Goal: Task Accomplishment & Management: Manage account settings

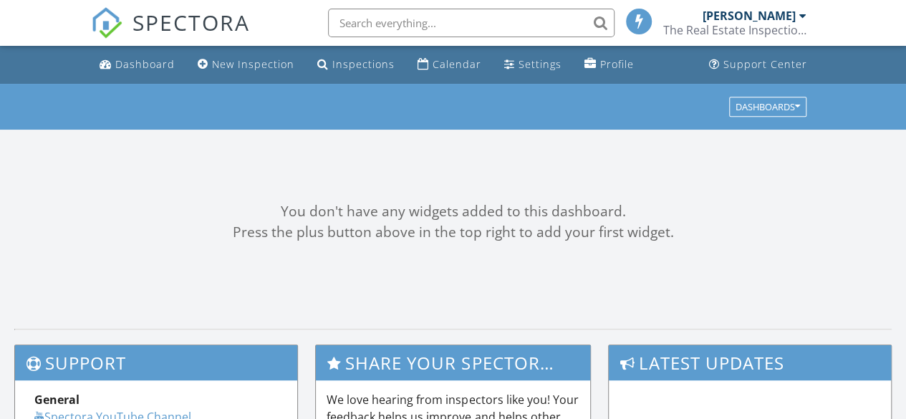
click at [478, 24] on input "text" at bounding box center [471, 23] width 286 height 29
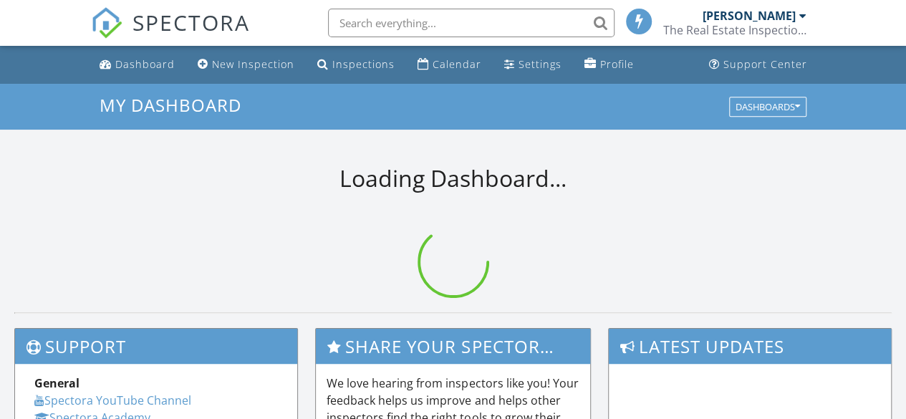
paste input "[STREET_ADDRESS]"
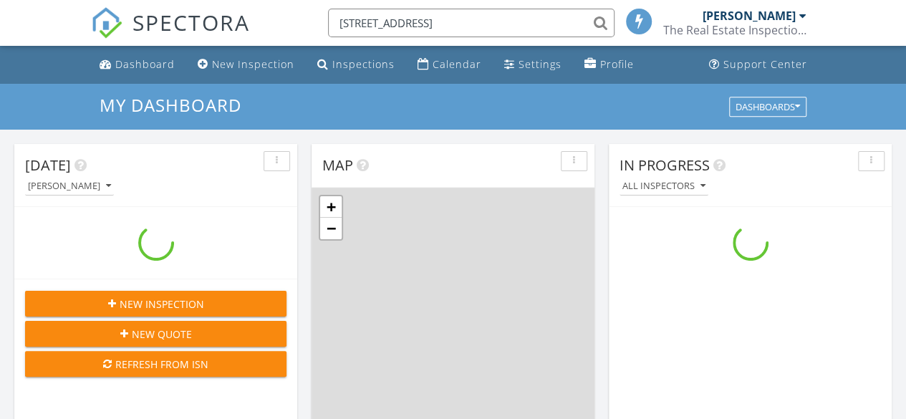
scroll to position [1325, 927]
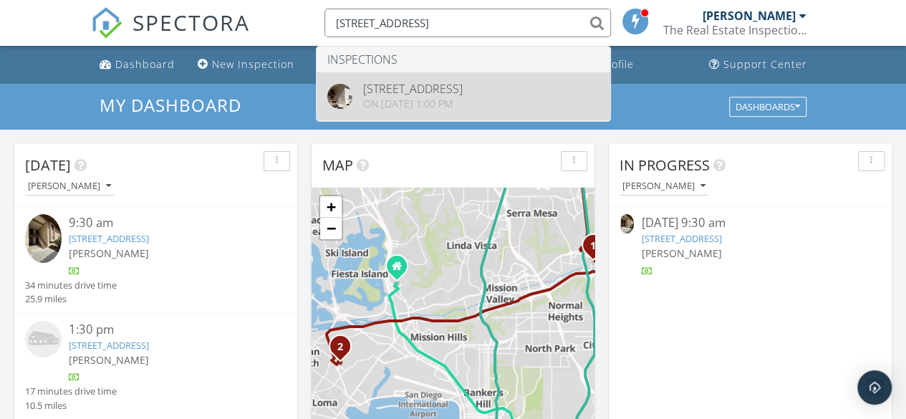
type input "[STREET_ADDRESS]"
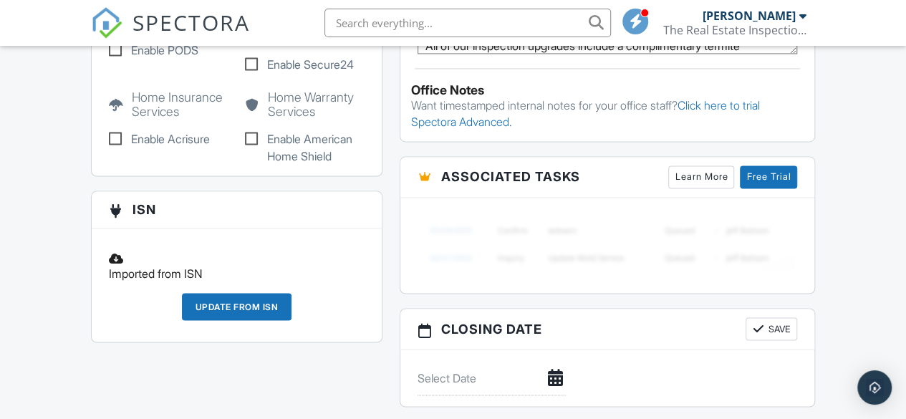
scroll to position [1180, 0]
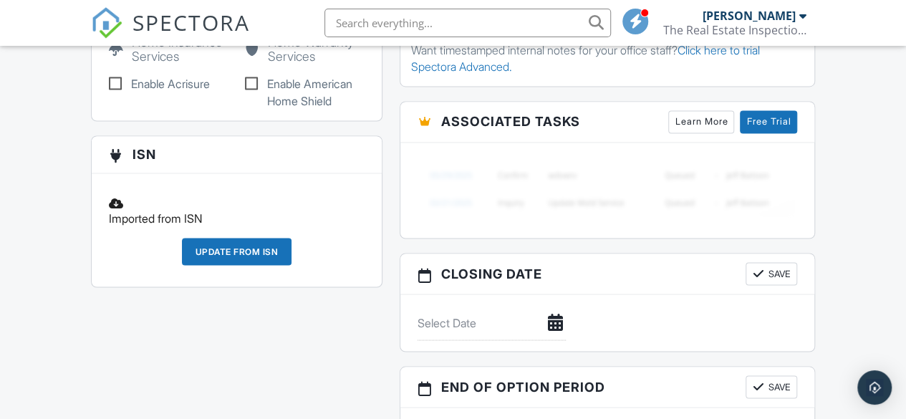
click at [240, 238] on div "Update from ISN" at bounding box center [237, 251] width 110 height 27
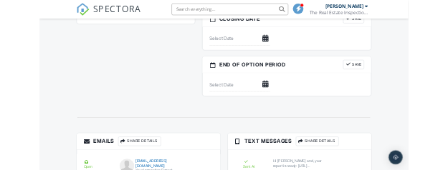
scroll to position [1616, 0]
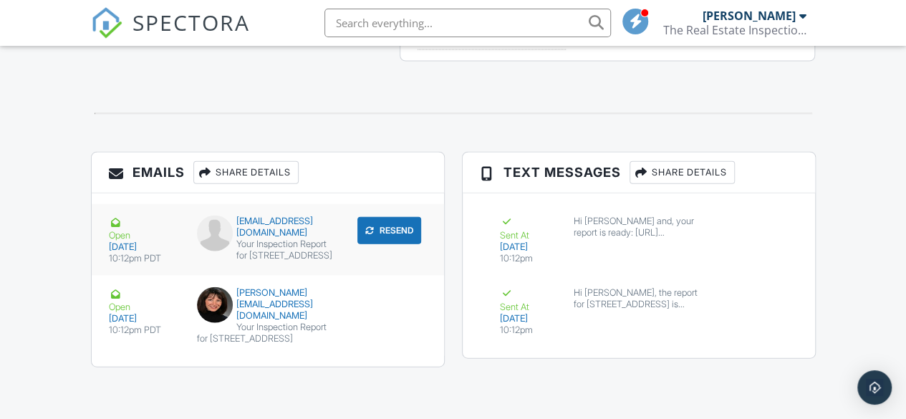
click at [299, 216] on div "[EMAIL_ADDRESS][DOMAIN_NAME]" at bounding box center [268, 227] width 142 height 23
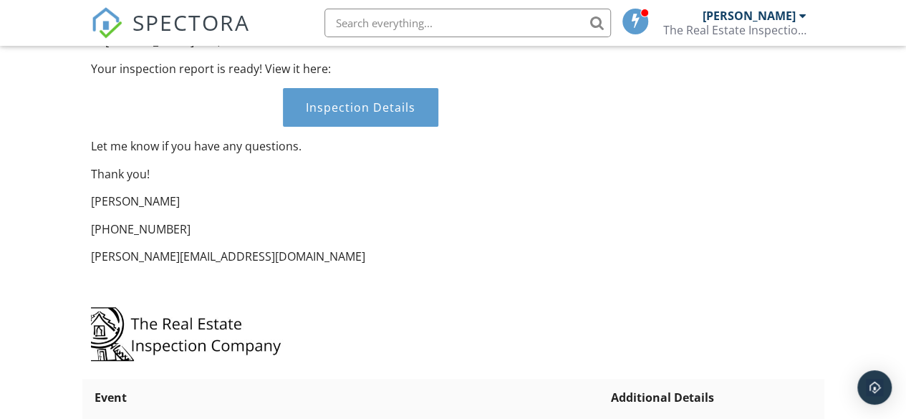
scroll to position [190, 0]
click at [344, 126] on div "Inspection Details" at bounding box center [360, 106] width 155 height 39
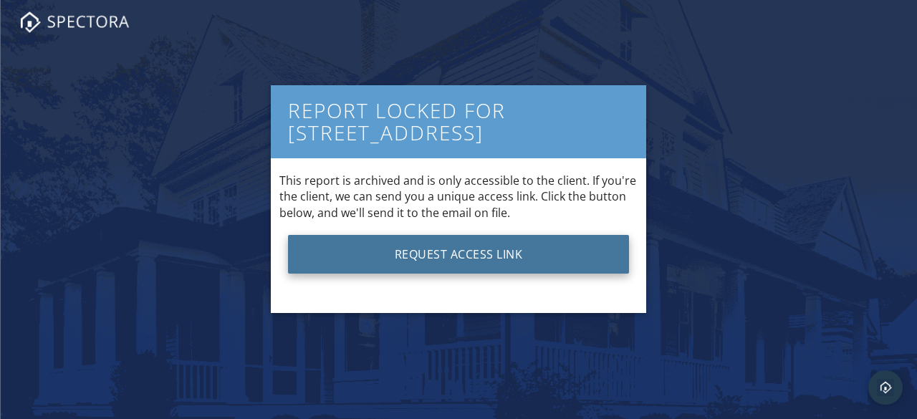
click at [473, 251] on button "Request Access Link" at bounding box center [458, 254] width 341 height 39
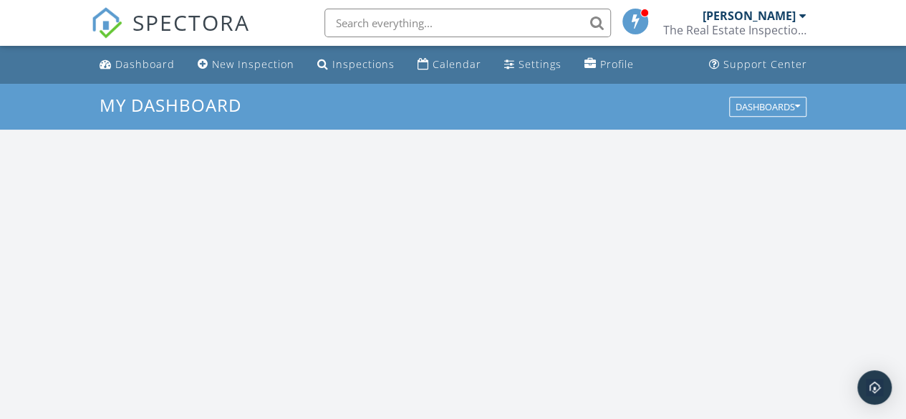
scroll to position [1325, 927]
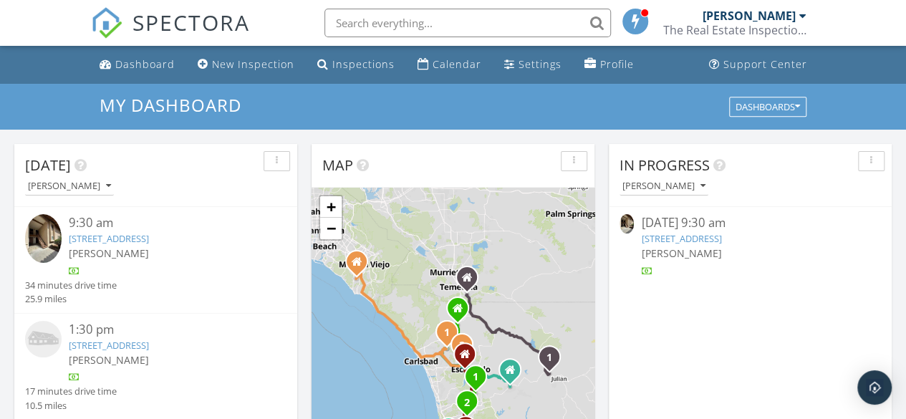
click at [385, 29] on input "text" at bounding box center [467, 23] width 286 height 29
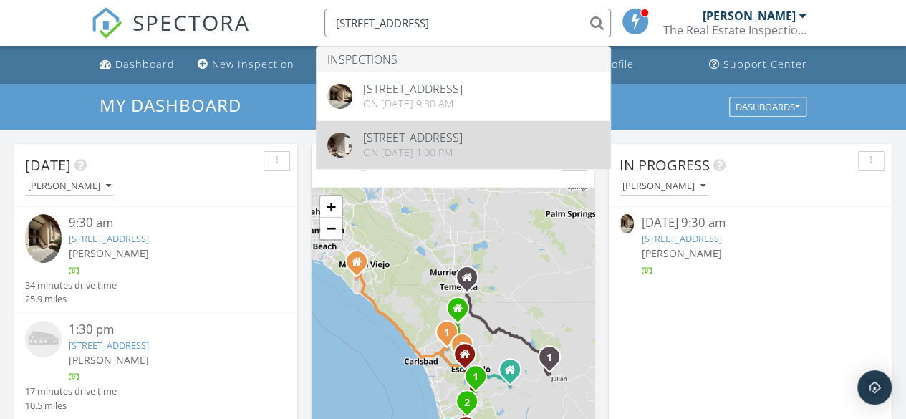
type input "6019 rancho mission rd"
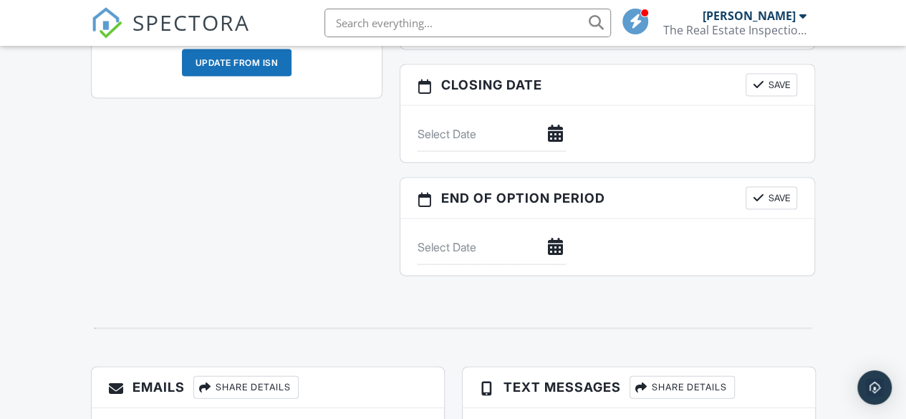
scroll to position [1247, 0]
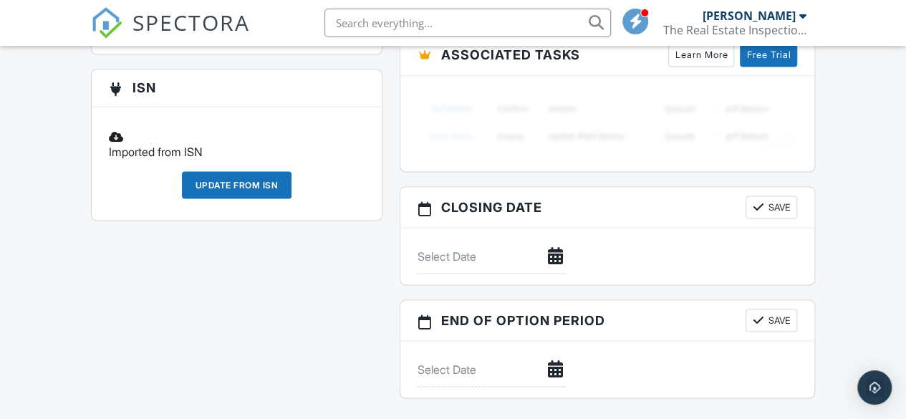
click at [221, 171] on div "Update from ISN" at bounding box center [237, 184] width 110 height 27
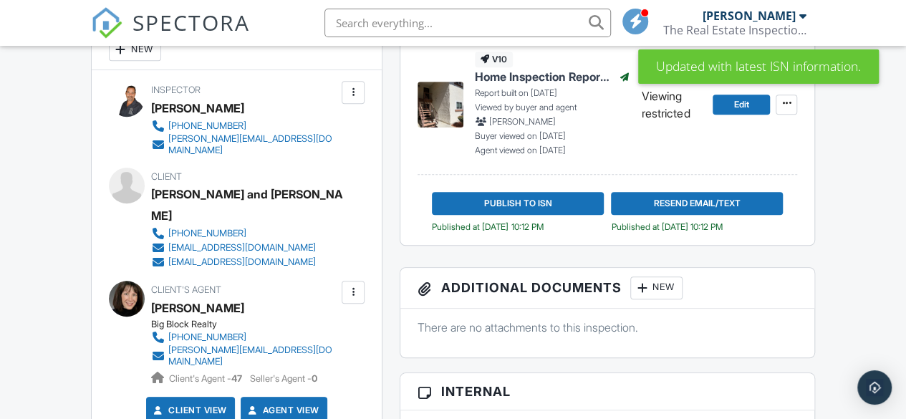
scroll to position [418, 0]
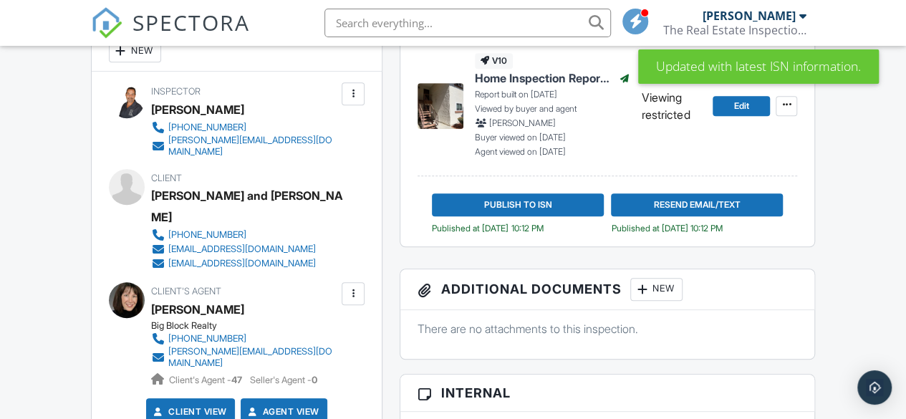
click at [347, 188] on div "Kendall MacDonald and Kyle Picunko" at bounding box center [250, 206] width 199 height 43
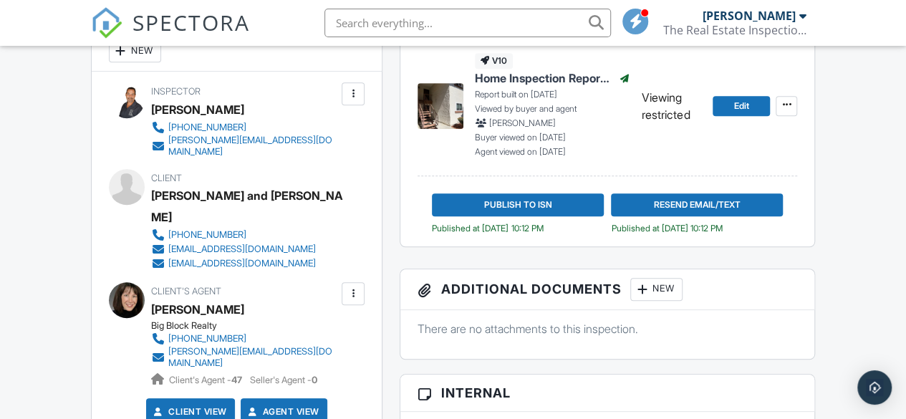
click at [353, 191] on div "Client Kendall MacDonald and Kyle Picunko (619) 629-2029 kmac7733@gmail.com kpi…" at bounding box center [279, 220] width 256 height 102
click at [271, 187] on div "Kendall MacDonald and Kyle Picunko" at bounding box center [250, 206] width 199 height 43
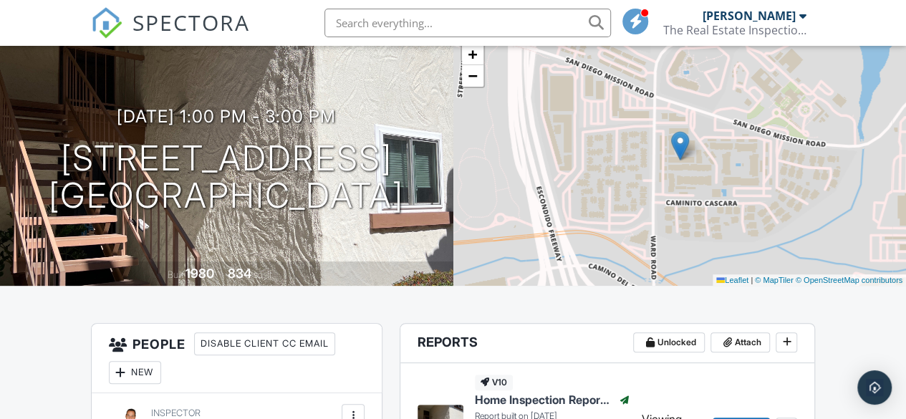
scroll to position [0, 0]
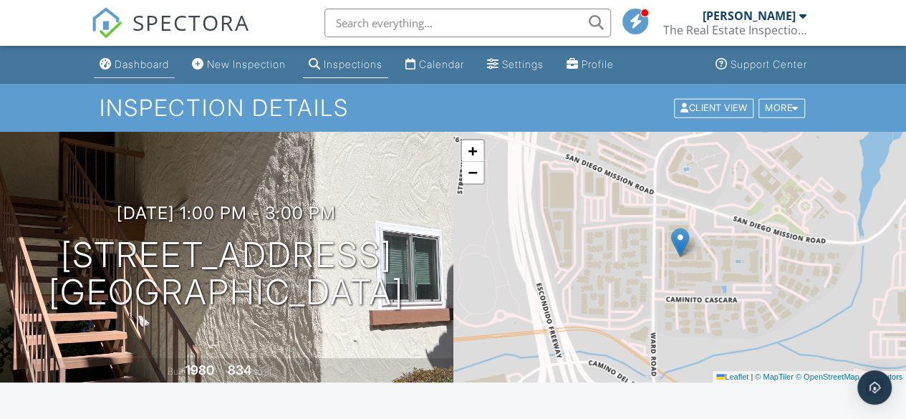
click at [140, 64] on div "Dashboard" at bounding box center [142, 64] width 54 height 12
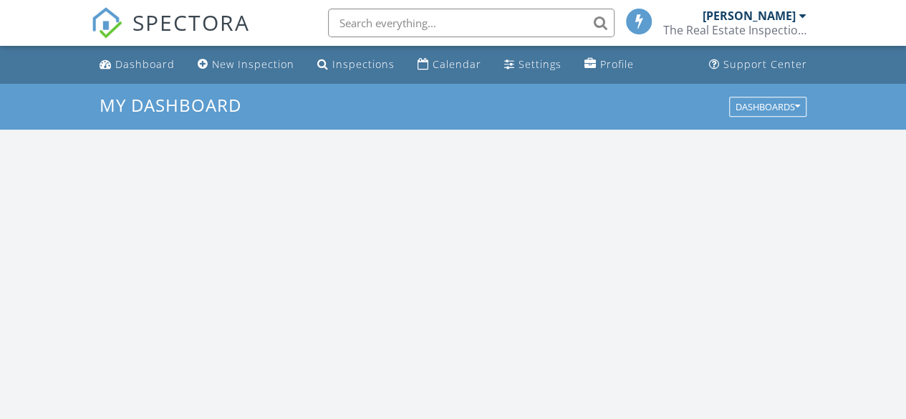
scroll to position [1325, 927]
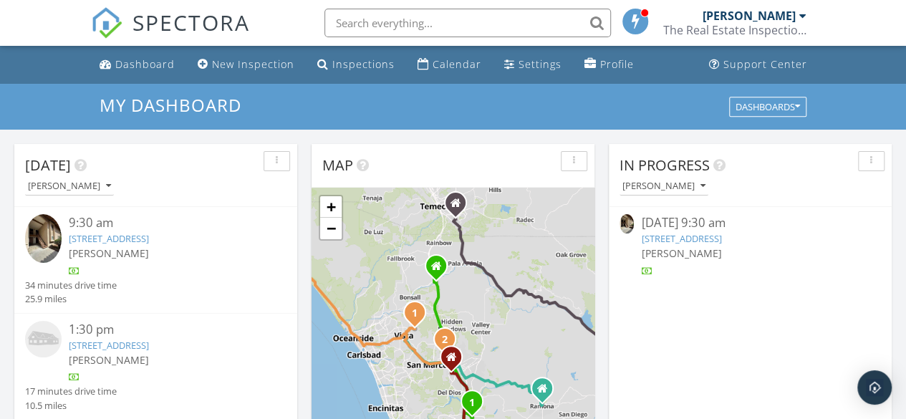
click at [736, 336] on div "In Progress [PERSON_NAME] [DATE] 9:30 am [STREET_ADDRESS] [PERSON_NAME]" at bounding box center [750, 351] width 283 height 415
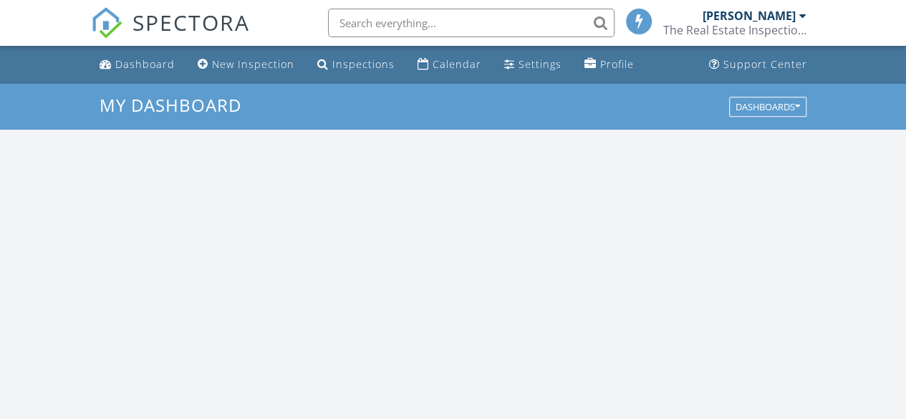
scroll to position [1325, 927]
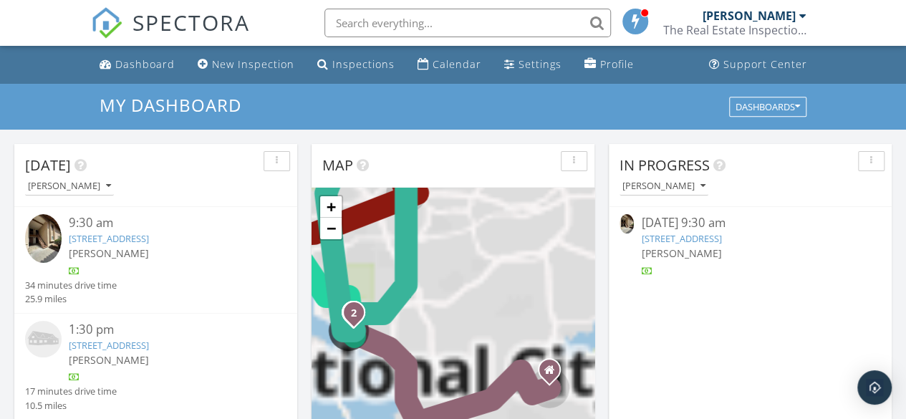
click at [721, 238] on link "6019 Rancho Mission Rd Unit 108, San Diego, CA 92108" at bounding box center [681, 238] width 80 height 13
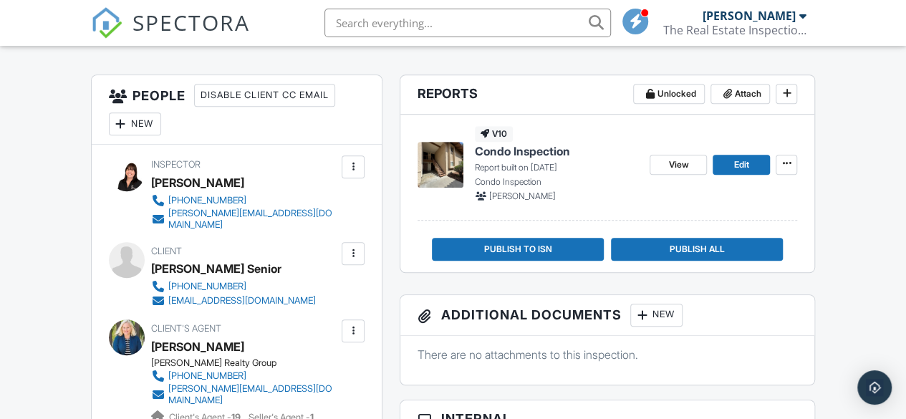
scroll to position [349, 0]
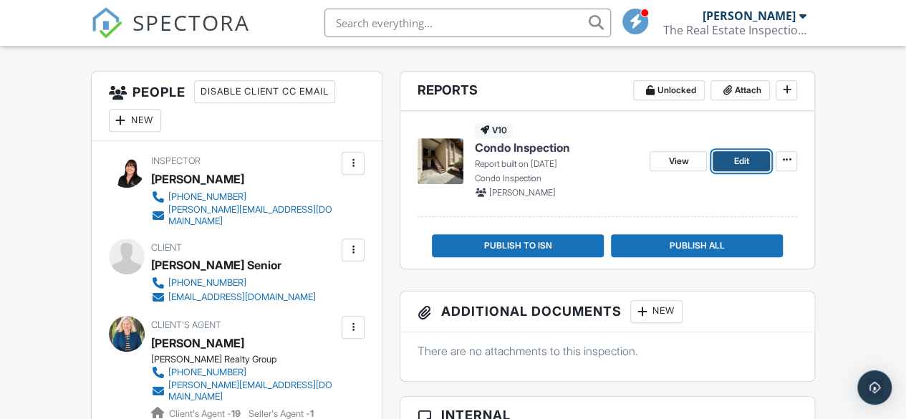
click at [736, 161] on span "Edit" at bounding box center [741, 161] width 15 height 14
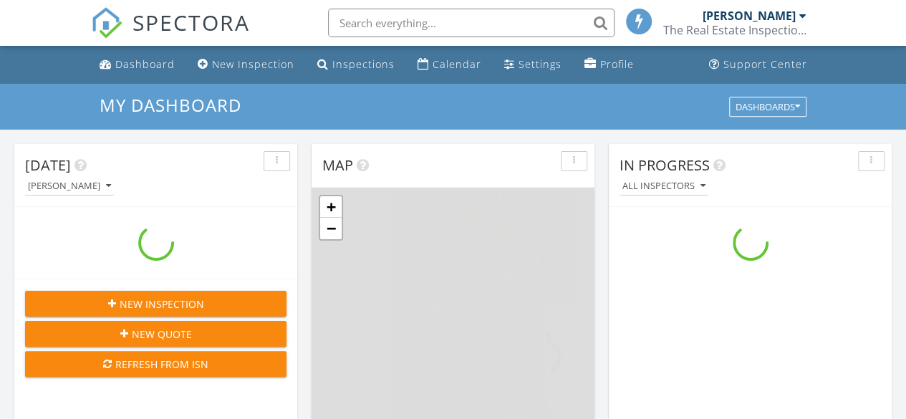
click at [427, 26] on input "text" at bounding box center [471, 23] width 286 height 29
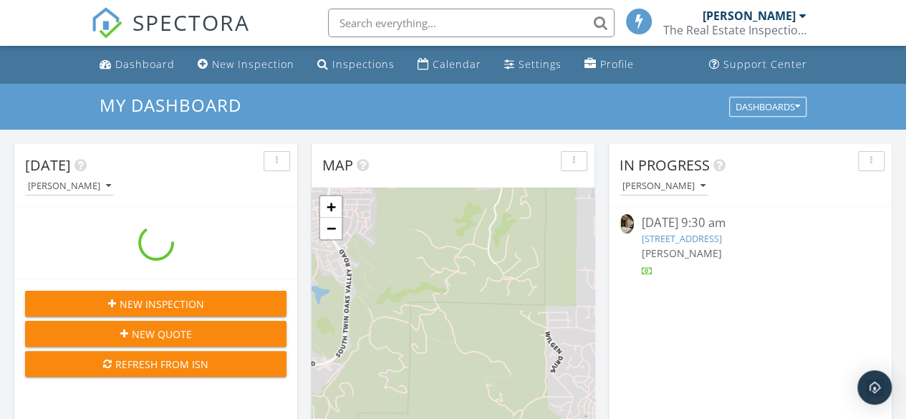
scroll to position [1325, 927]
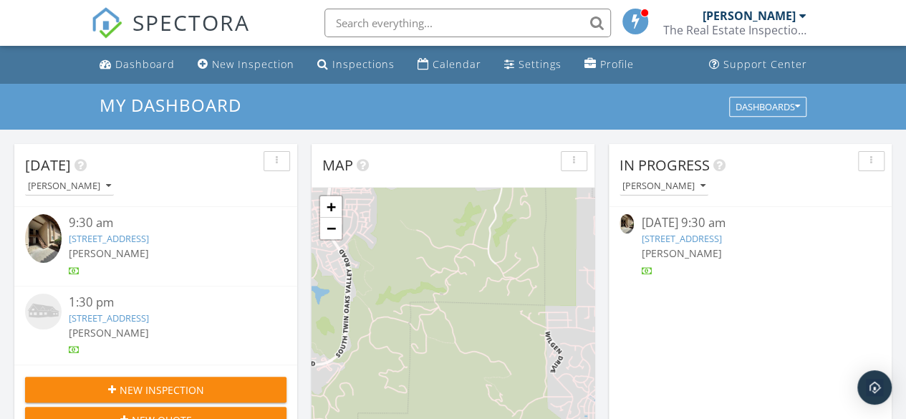
paste input "2250 Caminito Pescado"
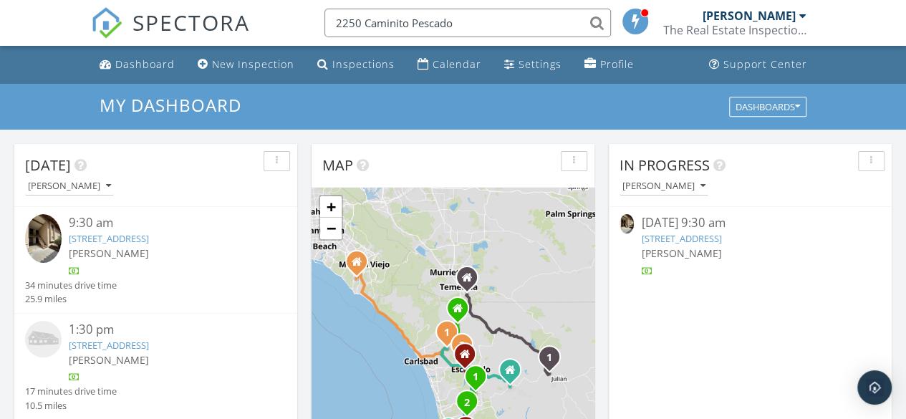
click at [339, 24] on input "2250 Caminito Pescado" at bounding box center [467, 23] width 286 height 29
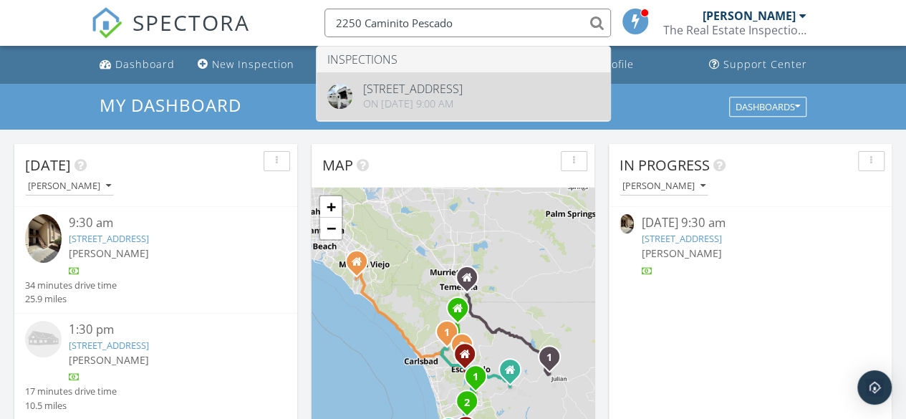
type input "2250 Caminito Pescado"
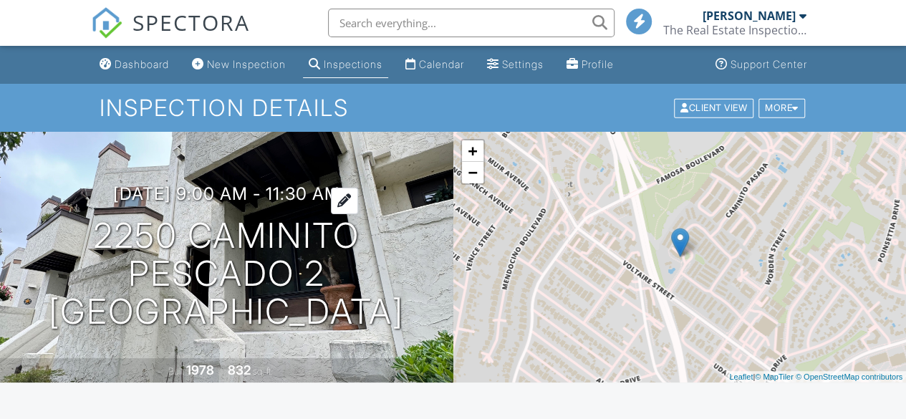
click at [269, 201] on h3 "09/18/2024 9:00 am - 11:30 am" at bounding box center [226, 193] width 227 height 19
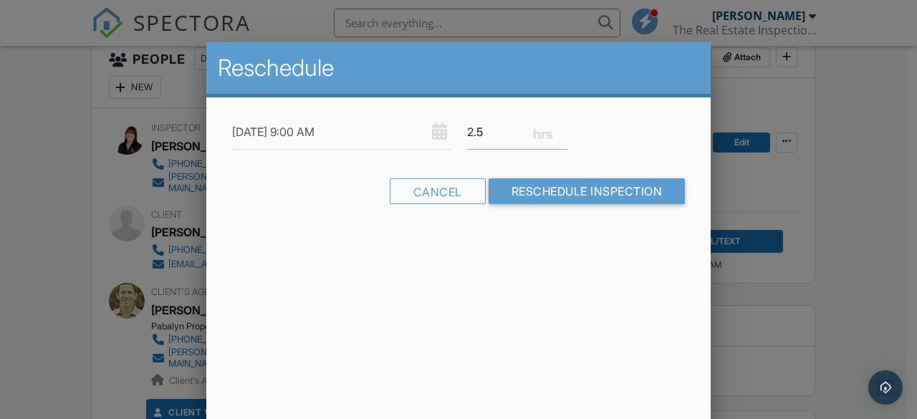
click at [864, 144] on div at bounding box center [458, 190] width 917 height 524
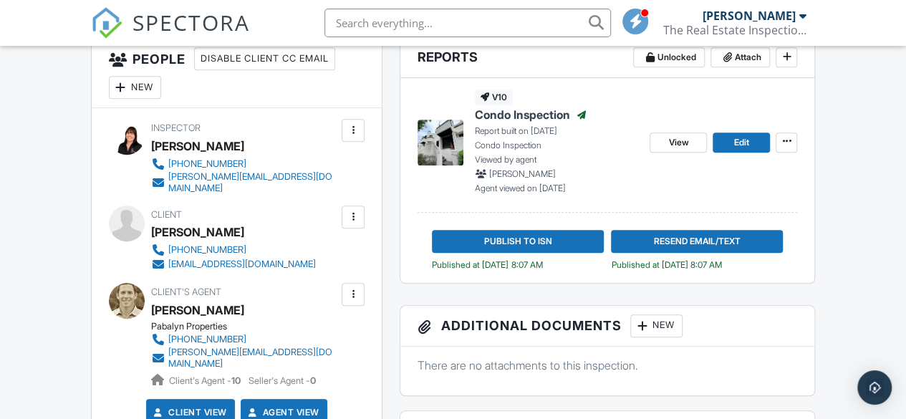
click at [655, 154] on div "View Edit" at bounding box center [724, 142] width 148 height 105
click at [662, 151] on link "View" at bounding box center [678, 142] width 57 height 20
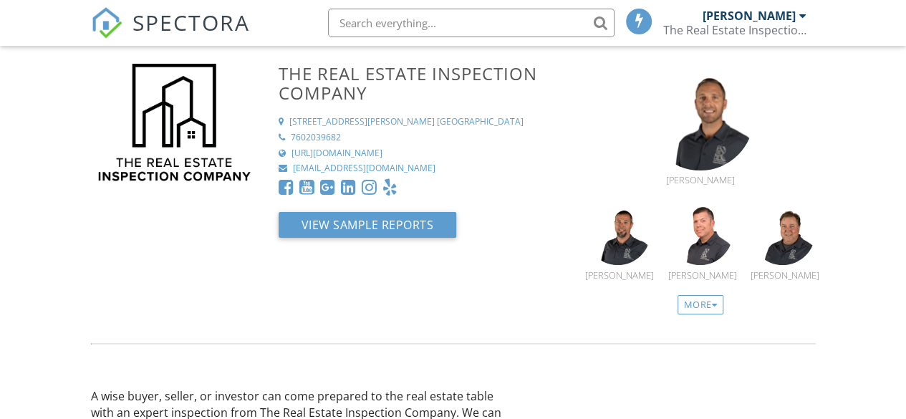
click at [366, 26] on input "text" at bounding box center [471, 23] width 286 height 29
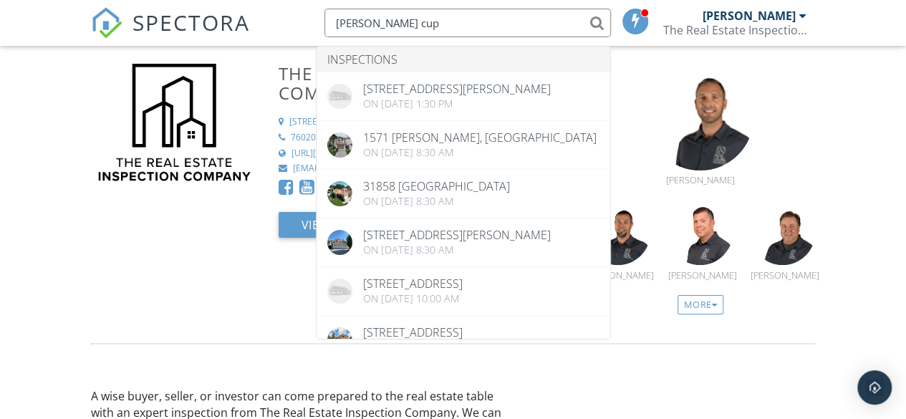
click at [334, 24] on input "davis cup" at bounding box center [467, 23] width 286 height 29
click at [412, 32] on input "davis cup" at bounding box center [467, 23] width 286 height 29
drag, startPoint x: 403, startPoint y: 32, endPoint x: 314, endPoint y: 22, distance: 89.4
click at [314, 22] on li "davis cup Inspections 116 S Darien Dr, Encinitas, CA 92024 On 01/19/2024 at 1:3…" at bounding box center [463, 23] width 307 height 46
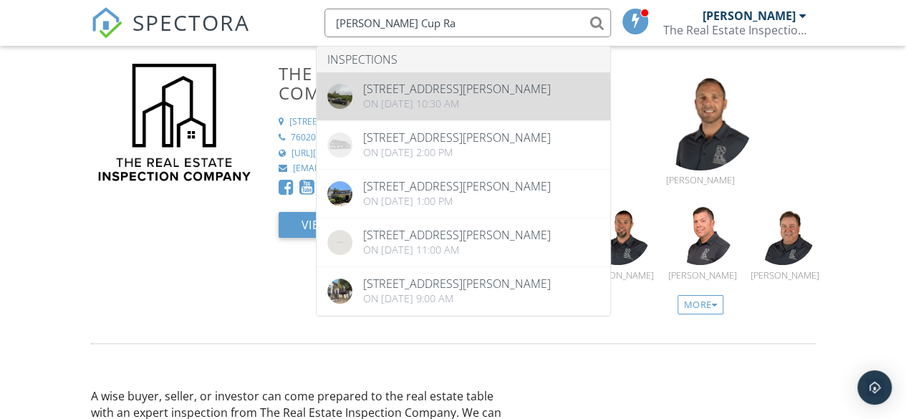
type input "Davis Cup Ra"
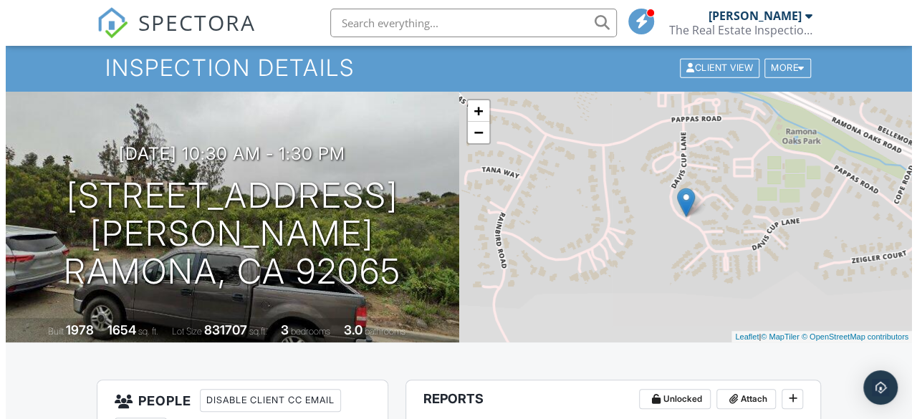
scroll to position [42, 0]
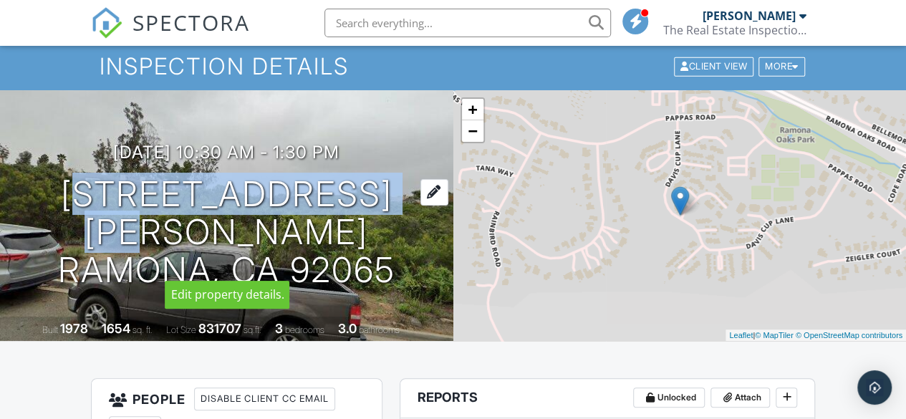
drag, startPoint x: 52, startPoint y: 207, endPoint x: 396, endPoint y: 213, distance: 344.5
click at [396, 213] on h1 "[STREET_ADDRESS][PERSON_NAME] [GEOGRAPHIC_DATA], CA 92065" at bounding box center [227, 231] width 408 height 113
